Goal: Navigation & Orientation: Find specific page/section

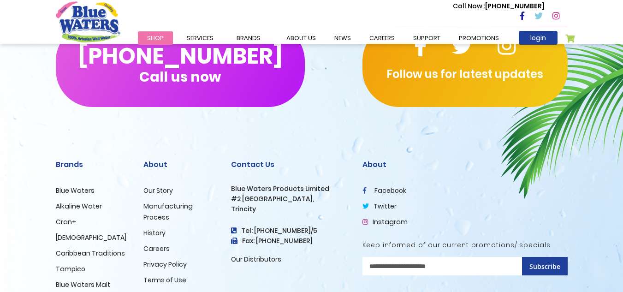
scroll to position [920, 0]
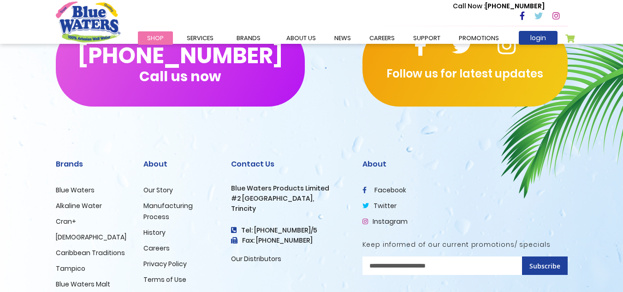
click at [152, 249] on link "Careers" at bounding box center [157, 248] width 26 height 9
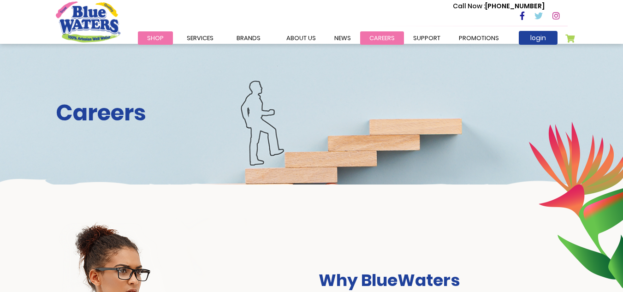
click at [374, 38] on link "careers" at bounding box center [382, 37] width 44 height 13
